Goal: Task Accomplishment & Management: Manage account settings

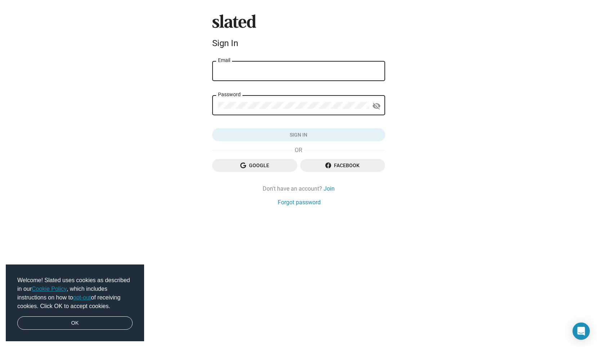
type input "[EMAIL_ADDRESS][DOMAIN_NAME]"
click at [298, 135] on button "Sign in" at bounding box center [298, 134] width 173 height 13
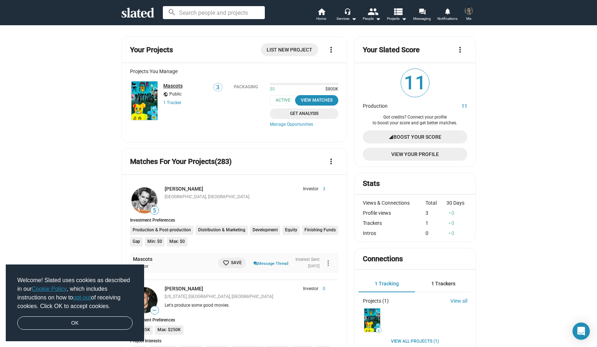
click at [170, 84] on link "Mascots" at bounding box center [172, 86] width 19 height 6
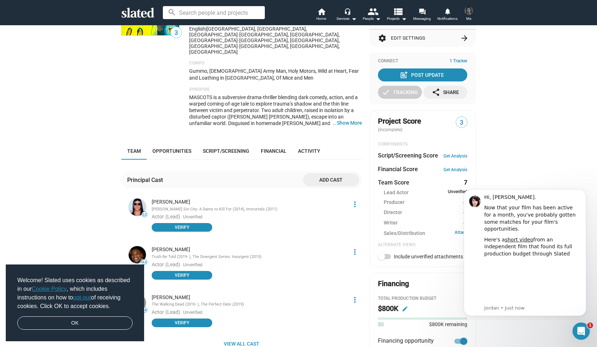
scroll to position [192, 0]
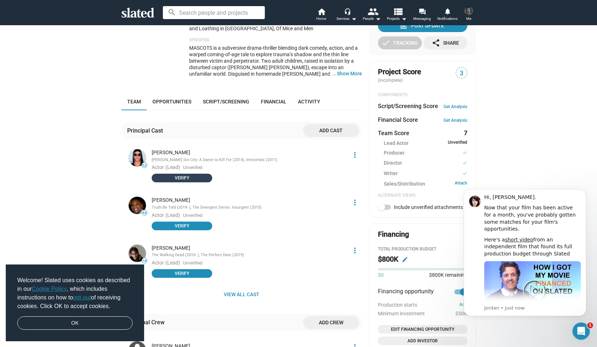
click at [187, 174] on span "Verify" at bounding box center [182, 177] width 52 height 7
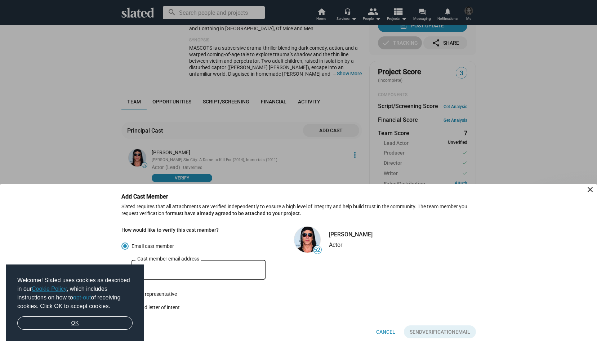
click at [85, 327] on link "OK" at bounding box center [74, 323] width 115 height 14
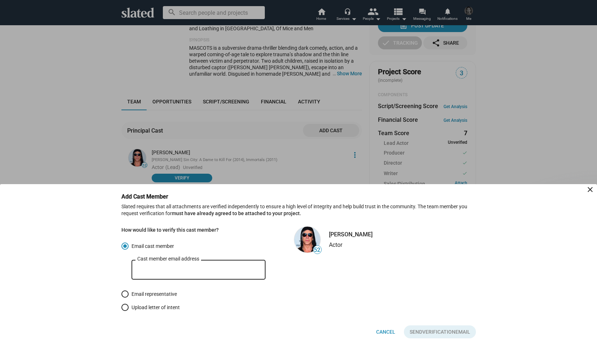
click at [186, 264] on div "Cast member email address" at bounding box center [198, 268] width 122 height 21
paste input "[EMAIL_ADDRESS][DOMAIN_NAME]"
type input "[EMAIL_ADDRESS][DOMAIN_NAME]"
click at [426, 334] on span "Verification" at bounding box center [438, 331] width 33 height 13
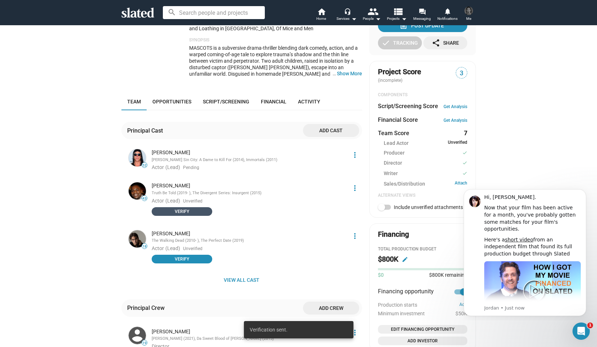
click at [192, 208] on span "Verify" at bounding box center [182, 211] width 52 height 7
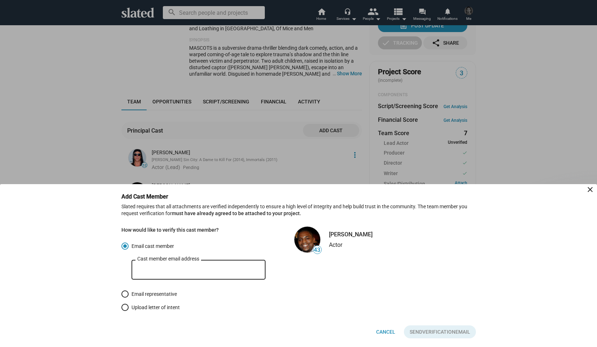
click at [210, 173] on div at bounding box center [298, 173] width 597 height 347
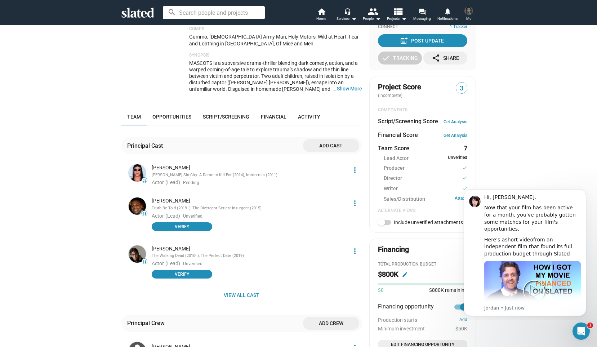
scroll to position [30, 0]
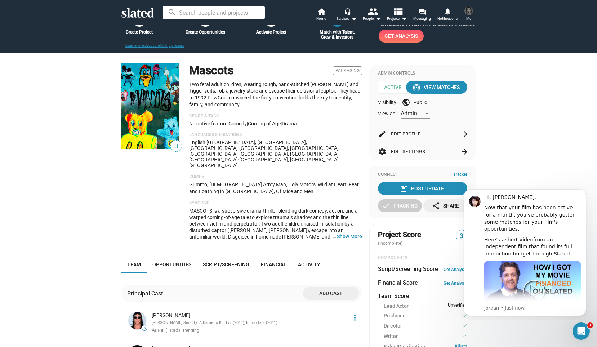
click at [472, 9] on img at bounding box center [468, 10] width 9 height 9
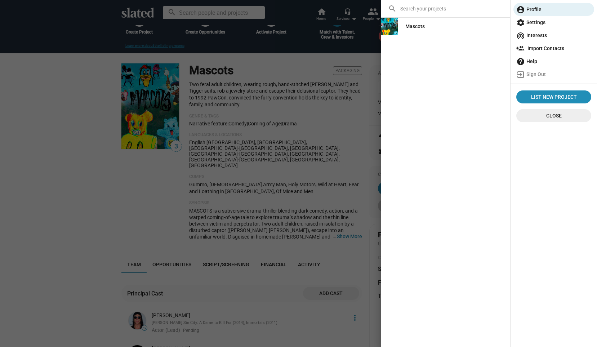
click at [530, 23] on span "settings Settings" at bounding box center [553, 22] width 75 height 13
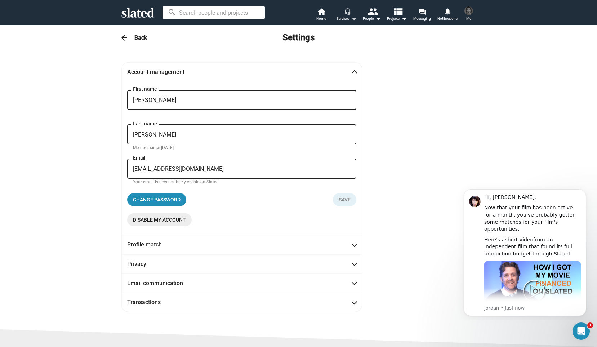
click at [354, 18] on mat-icon "arrow_drop_down" at bounding box center [353, 18] width 9 height 9
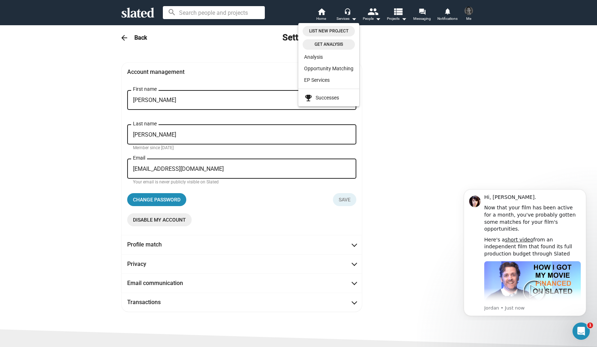
click at [397, 58] on div at bounding box center [298, 173] width 597 height 347
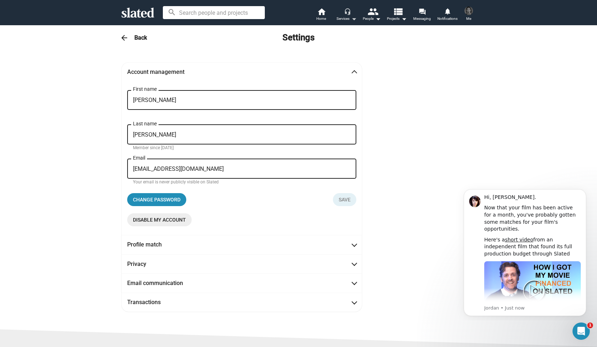
scroll to position [78, 0]
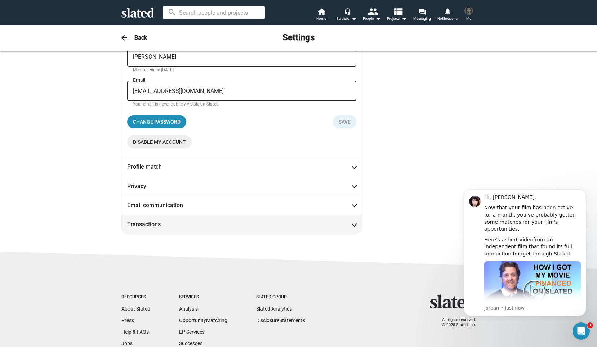
click at [238, 226] on span "Transactions" at bounding box center [241, 224] width 229 height 8
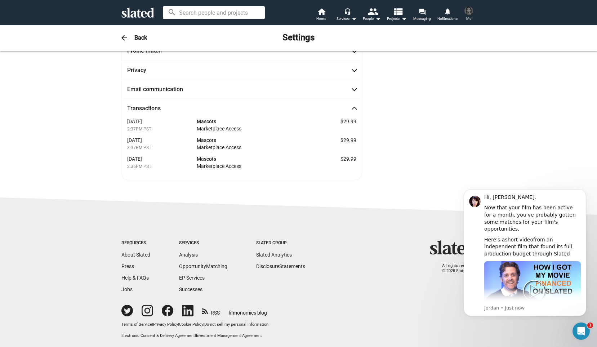
scroll to position [22, 0]
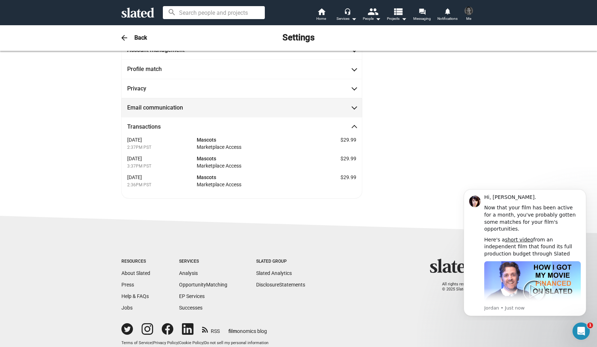
click at [178, 113] on mat-expansion-panel-header "Email communication" at bounding box center [241, 107] width 241 height 19
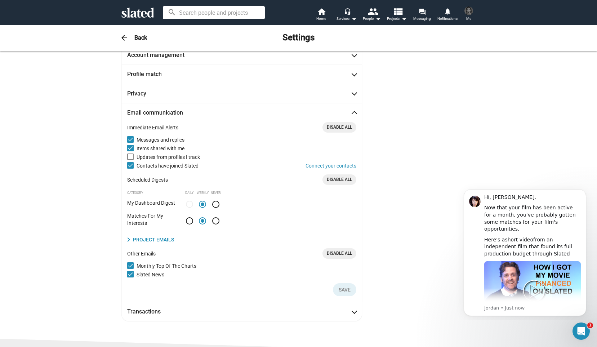
scroll to position [0, 0]
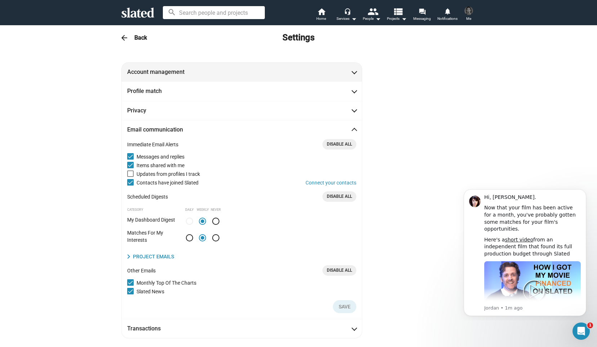
click at [166, 72] on mat-panel-title "Account management" at bounding box center [159, 72] width 65 height 8
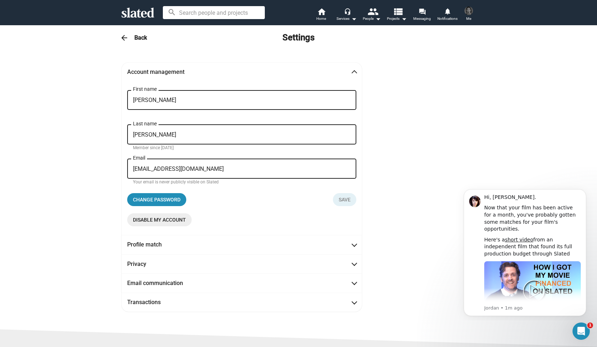
click at [179, 217] on span "Disable my account" at bounding box center [159, 219] width 53 height 13
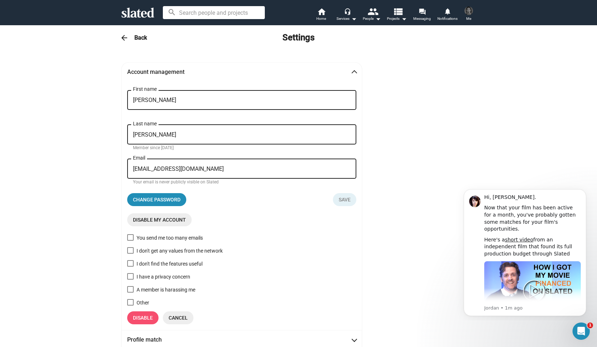
scroll to position [43, 0]
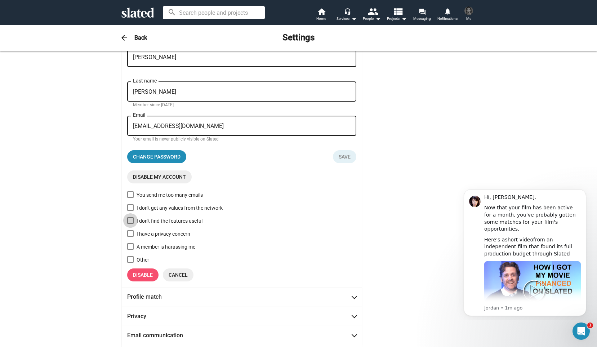
click at [130, 224] on span at bounding box center [130, 220] width 6 height 6
click at [130, 224] on input "I don't find the features useful" at bounding box center [130, 224] width 0 height 0
checkbox input "true"
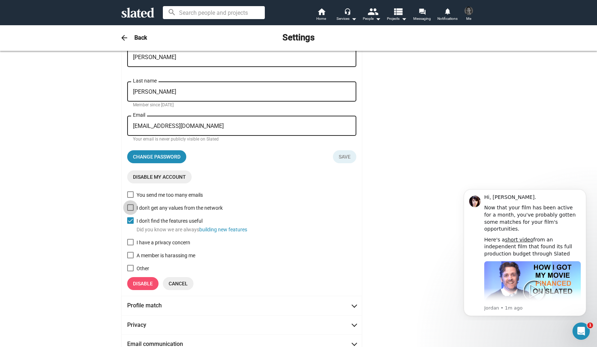
click at [129, 208] on span at bounding box center [130, 207] width 6 height 6
click at [130, 211] on input "I don't get any values from the network" at bounding box center [130, 211] width 0 height 0
checkbox input "true"
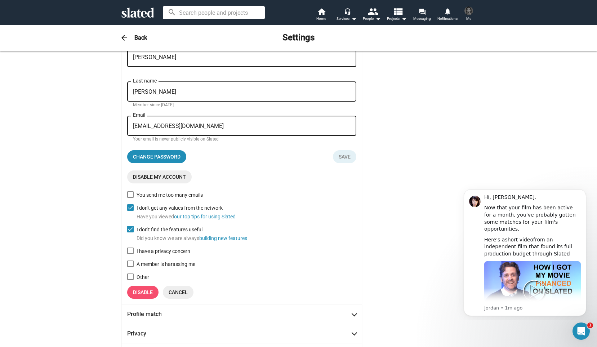
click at [138, 295] on span "Disable" at bounding box center [143, 292] width 20 height 13
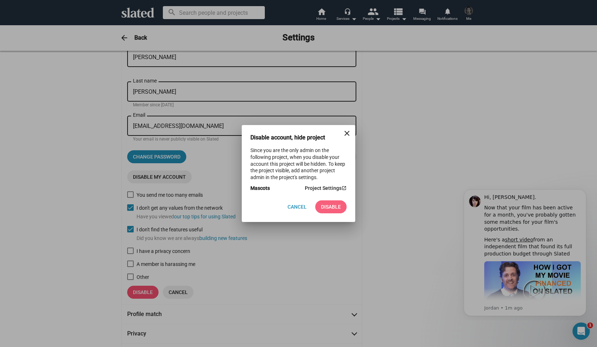
click at [324, 205] on span "Disable" at bounding box center [331, 206] width 20 height 13
